Goal: Transaction & Acquisition: Book appointment/travel/reservation

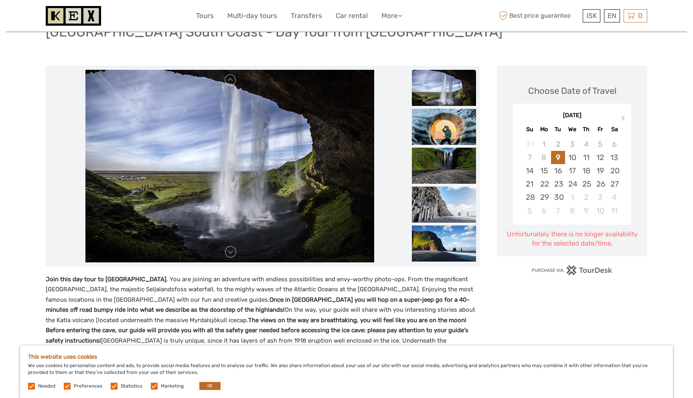
scroll to position [69, 0]
click at [459, 128] on img at bounding box center [444, 127] width 64 height 36
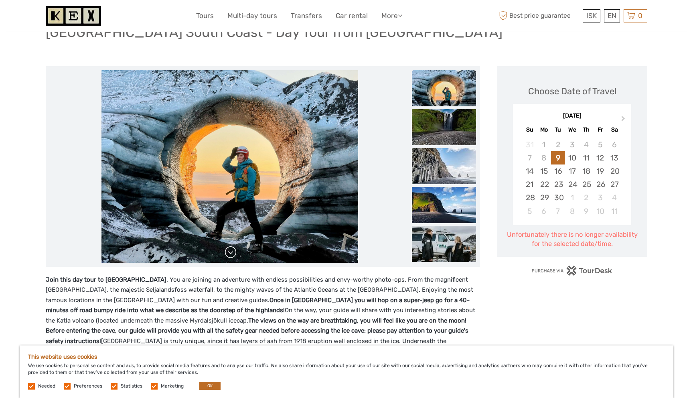
click at [237, 254] on div at bounding box center [230, 166] width 360 height 193
click at [232, 251] on link at bounding box center [230, 252] width 13 height 13
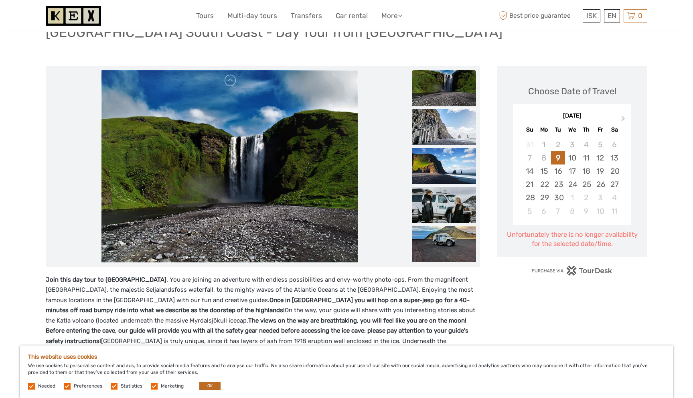
click at [232, 251] on link at bounding box center [230, 252] width 13 height 13
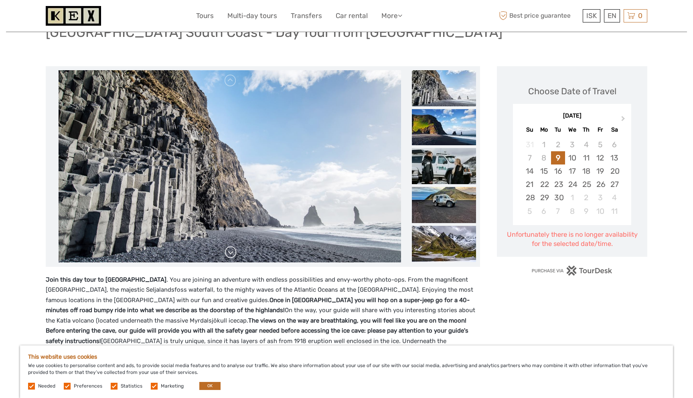
click at [232, 251] on link at bounding box center [230, 252] width 13 height 13
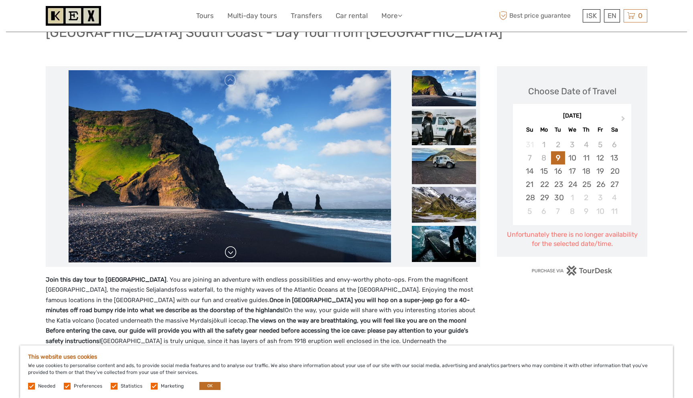
click at [232, 251] on link at bounding box center [230, 252] width 13 height 13
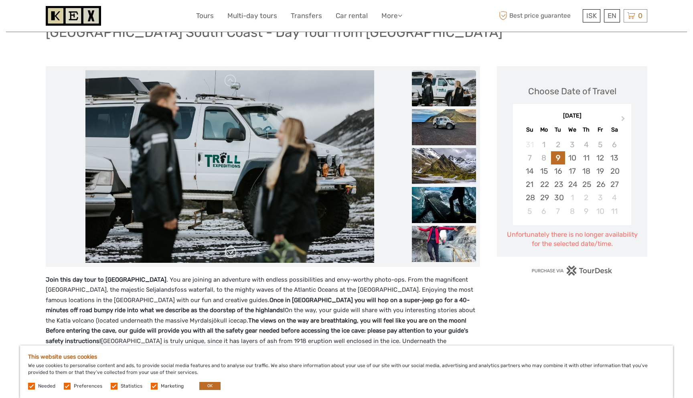
click at [232, 251] on link at bounding box center [230, 252] width 13 height 13
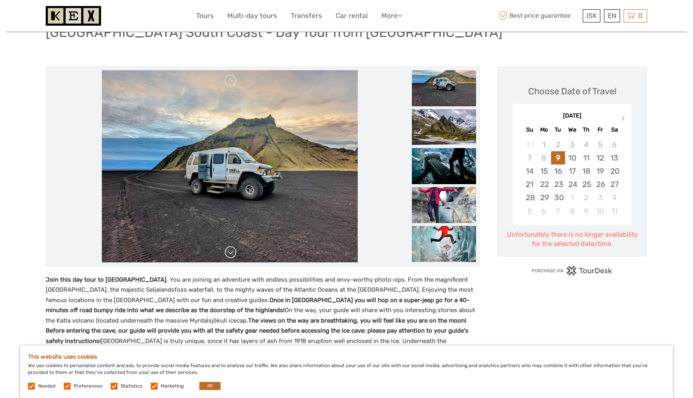
click at [232, 251] on link at bounding box center [230, 252] width 13 height 13
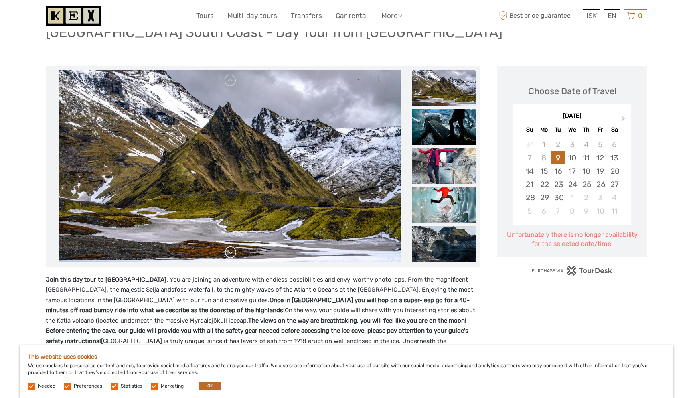
click at [232, 251] on link at bounding box center [230, 252] width 13 height 13
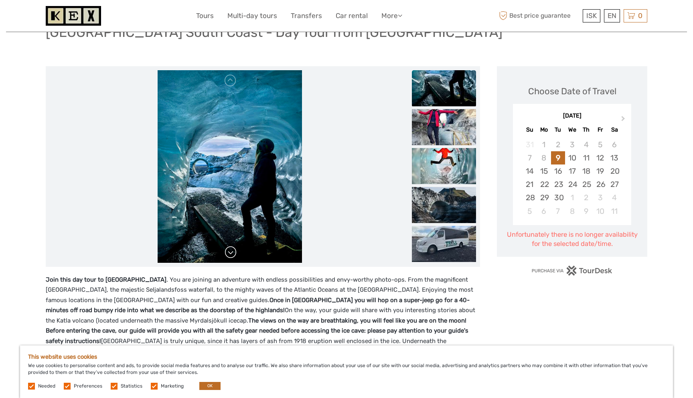
click at [232, 251] on link at bounding box center [230, 252] width 13 height 13
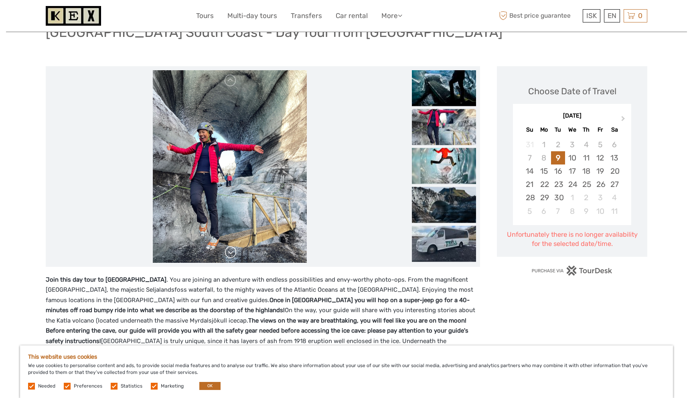
click at [232, 251] on link at bounding box center [230, 252] width 13 height 13
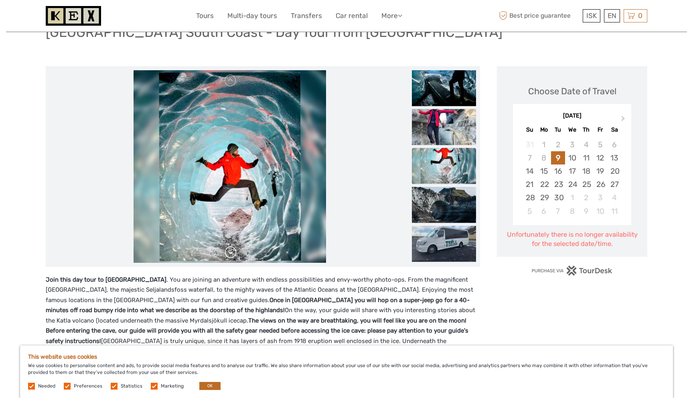
click at [232, 251] on link at bounding box center [230, 252] width 13 height 13
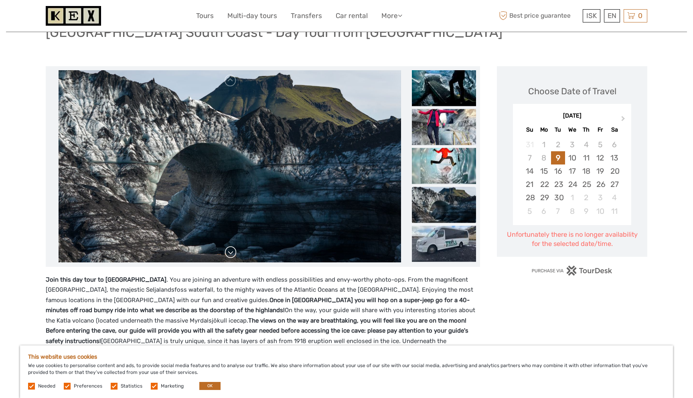
click at [232, 251] on link at bounding box center [230, 252] width 13 height 13
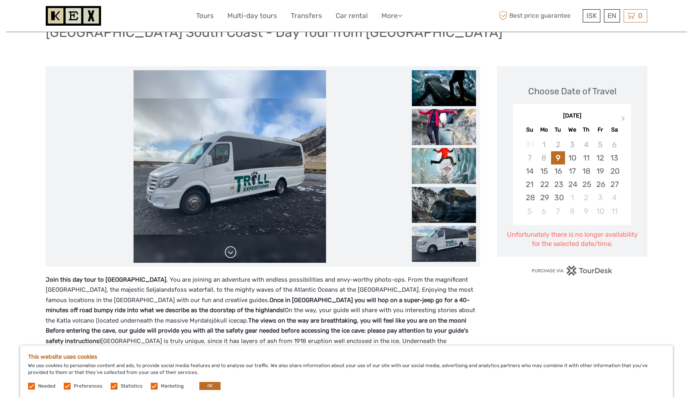
click at [232, 251] on link at bounding box center [230, 252] width 13 height 13
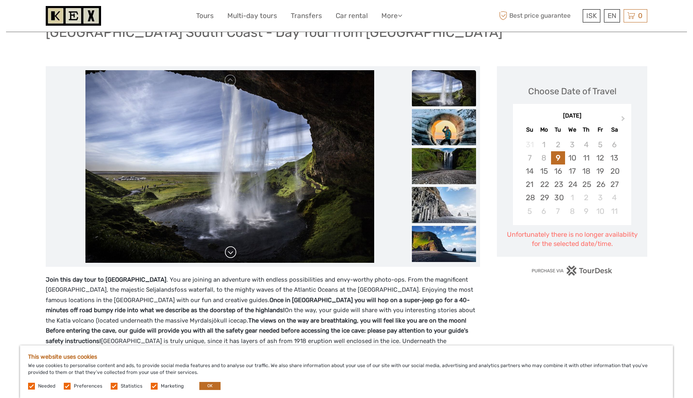
click at [232, 251] on link at bounding box center [230, 252] width 13 height 13
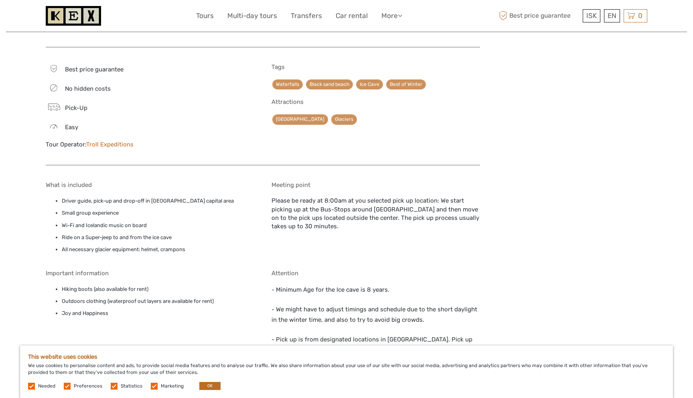
scroll to position [435, 0]
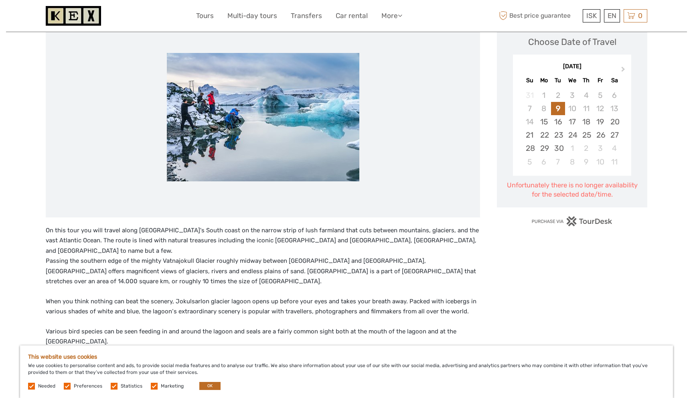
scroll to position [122, 0]
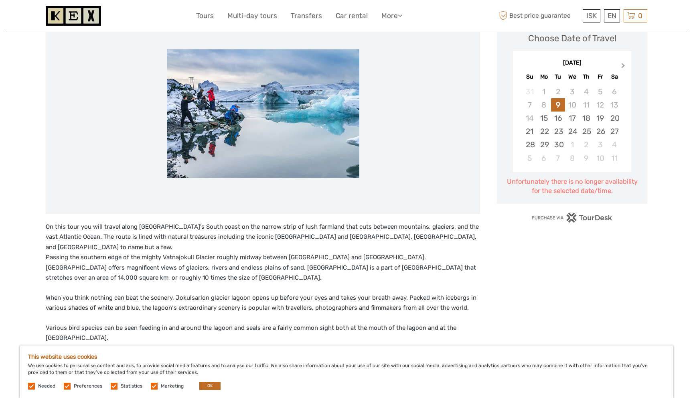
click at [624, 65] on span "Next Month" at bounding box center [624, 67] width 0 height 12
click at [620, 63] on button "Next Month" at bounding box center [624, 67] width 13 height 13
click at [620, 63] on div "[DATE]" at bounding box center [572, 63] width 118 height 8
click at [623, 64] on div "[DATE]" at bounding box center [572, 63] width 118 height 8
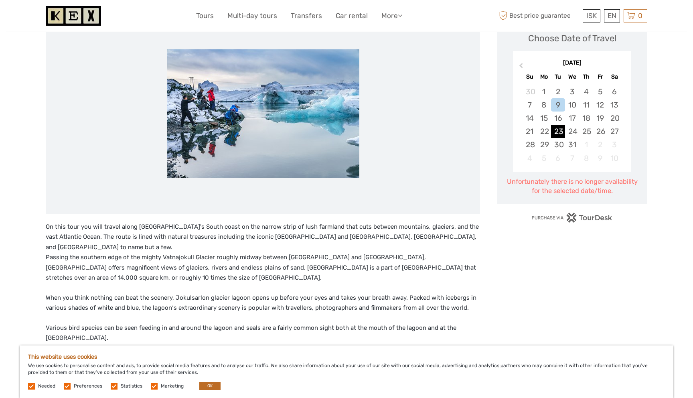
click at [563, 129] on div "23" at bounding box center [558, 131] width 14 height 13
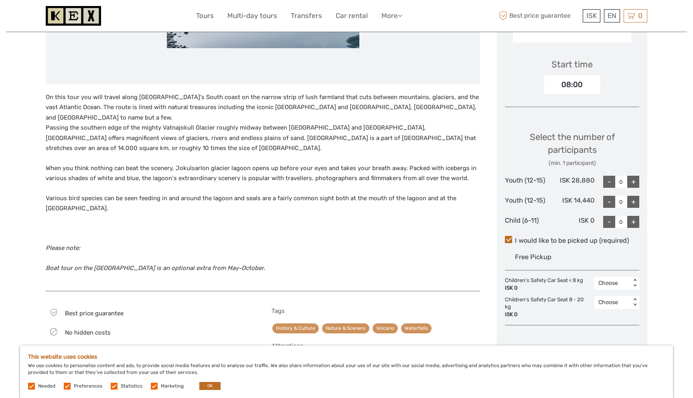
scroll to position [245, 0]
